Goal: Task Accomplishment & Management: Manage account settings

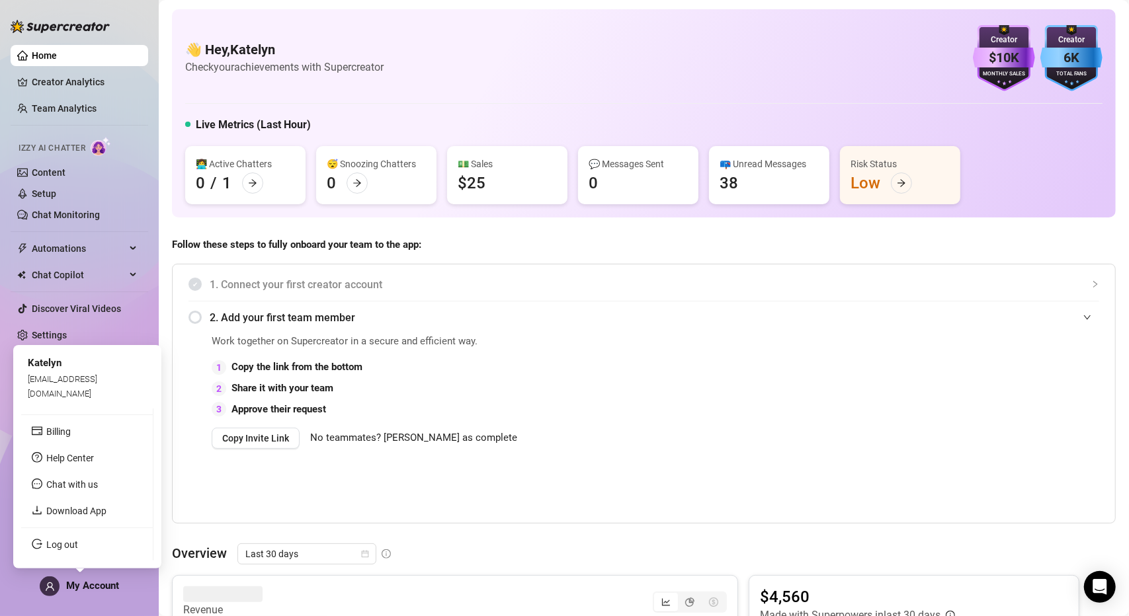
click at [104, 584] on span "My Account" at bounding box center [92, 586] width 53 height 12
